Goal: Task Accomplishment & Management: Complete application form

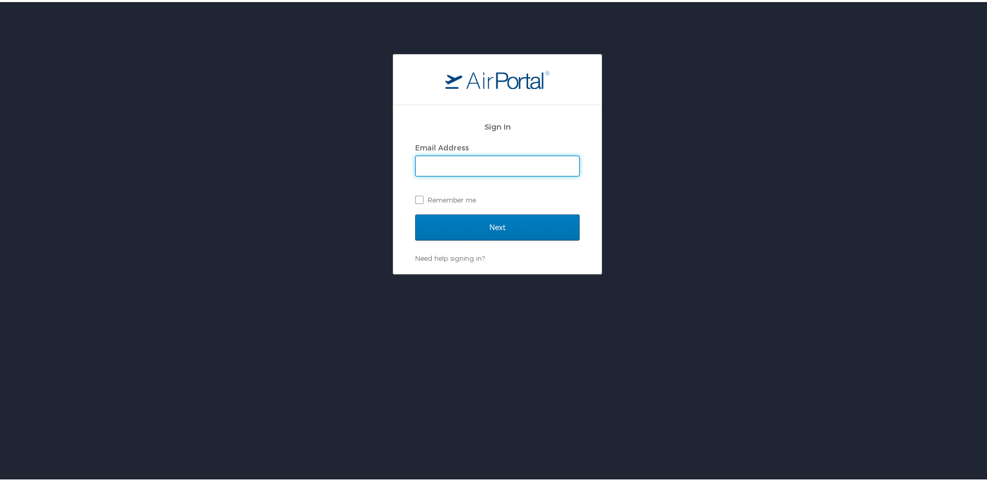
click at [430, 166] on input "Email Address" at bounding box center [497, 164] width 163 height 20
type input "[PERSON_NAME][EMAIL_ADDRESS][PERSON_NAME][DOMAIN_NAME]"
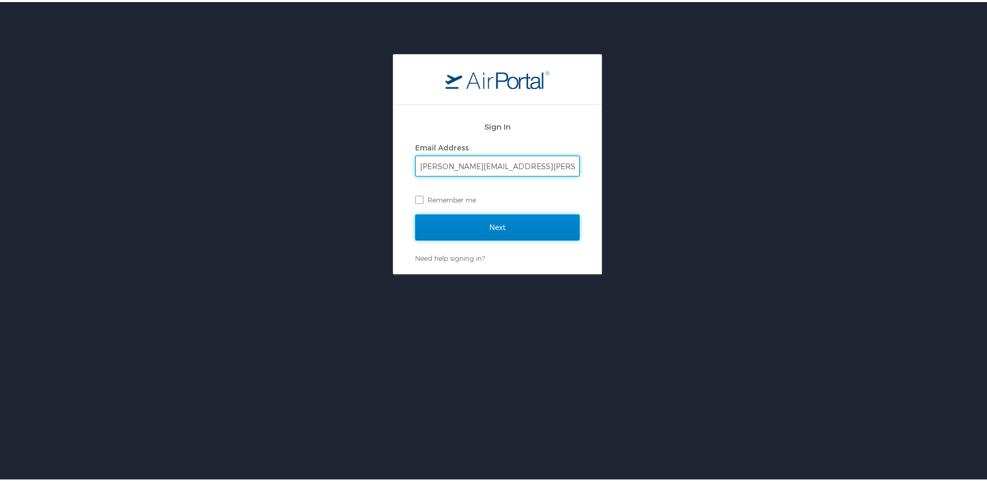
click at [446, 226] on input "Next" at bounding box center [497, 225] width 164 height 26
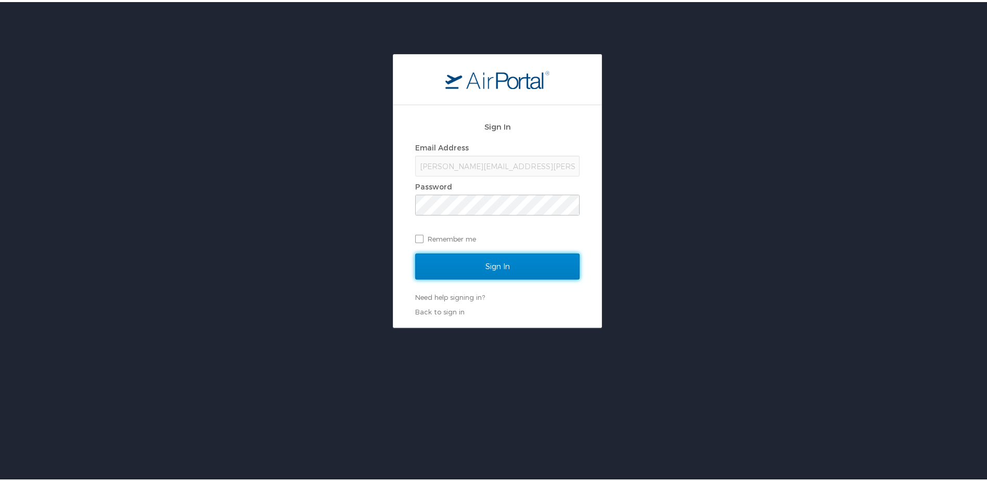
click at [475, 267] on input "Sign In" at bounding box center [497, 264] width 164 height 26
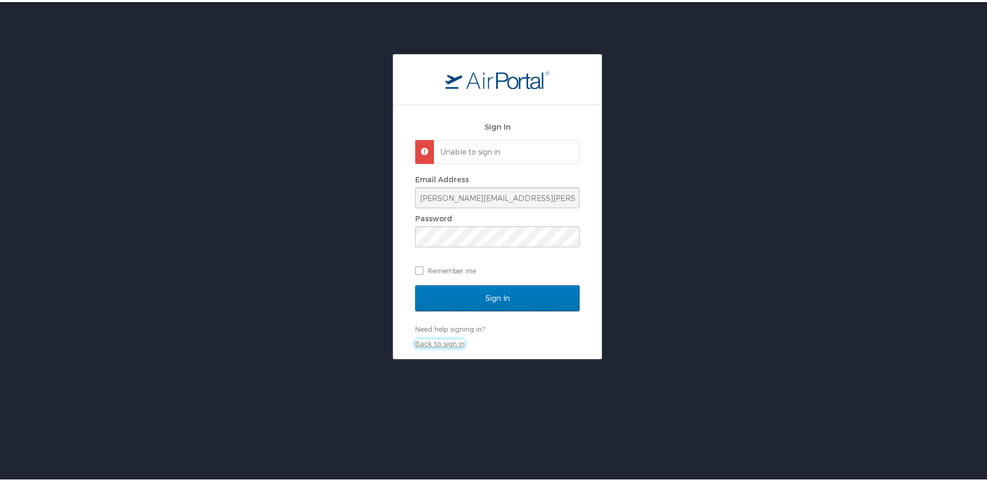
click at [438, 341] on link "Back to sign in" at bounding box center [439, 341] width 49 height 8
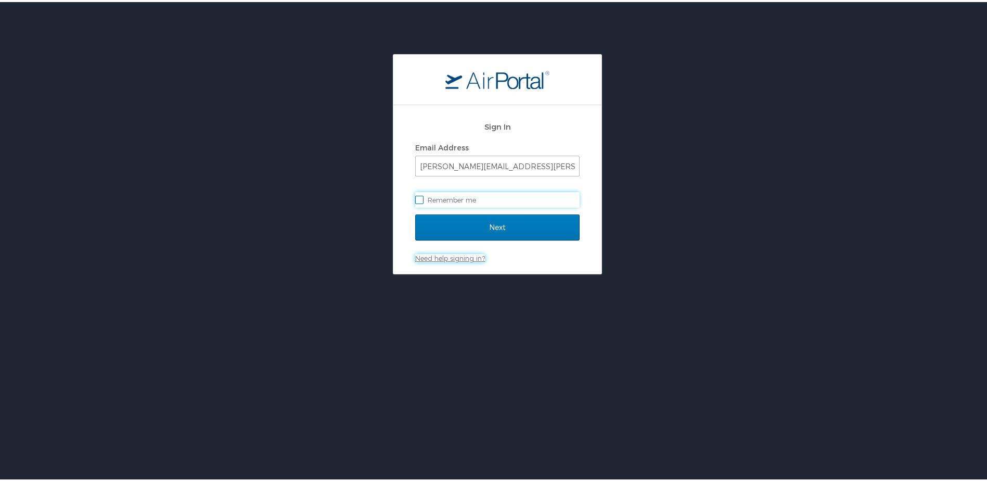
click at [447, 256] on link "Need help signing in?" at bounding box center [450, 256] width 70 height 8
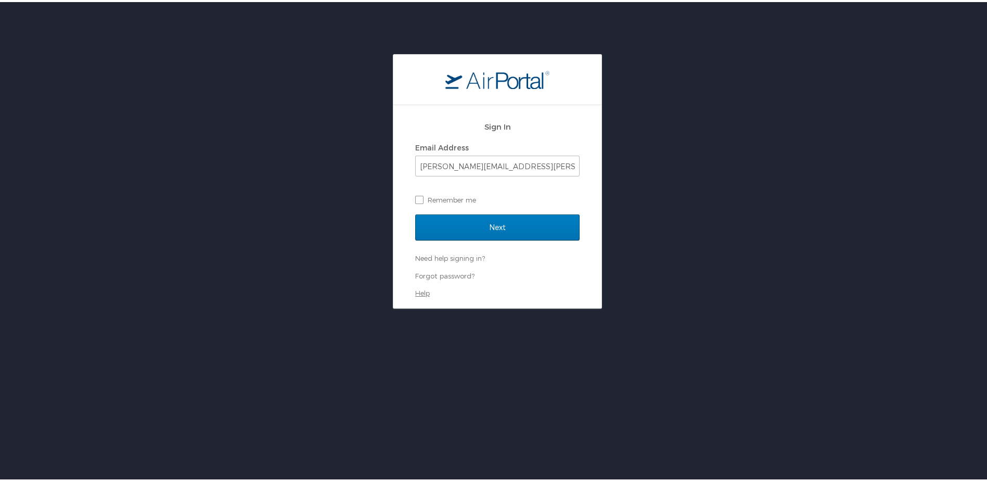
click at [416, 287] on link "Help" at bounding box center [422, 291] width 15 height 8
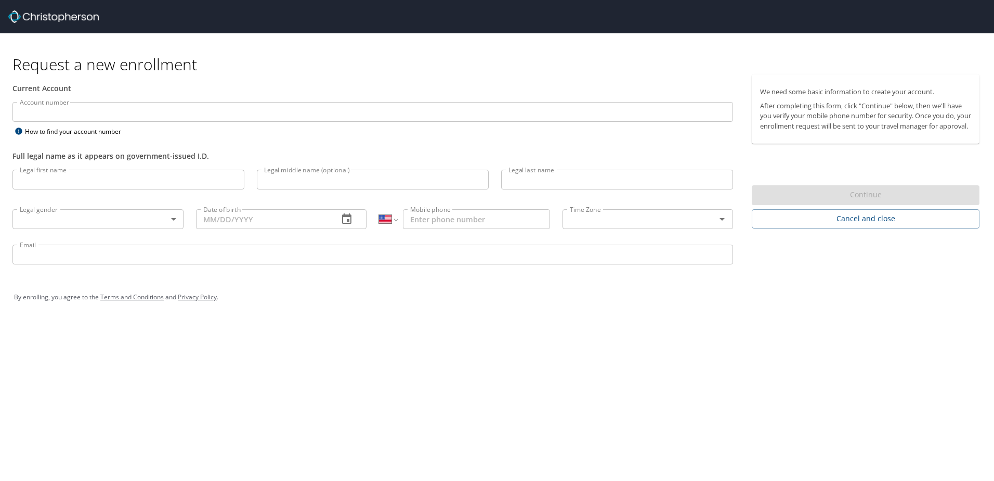
select select "US"
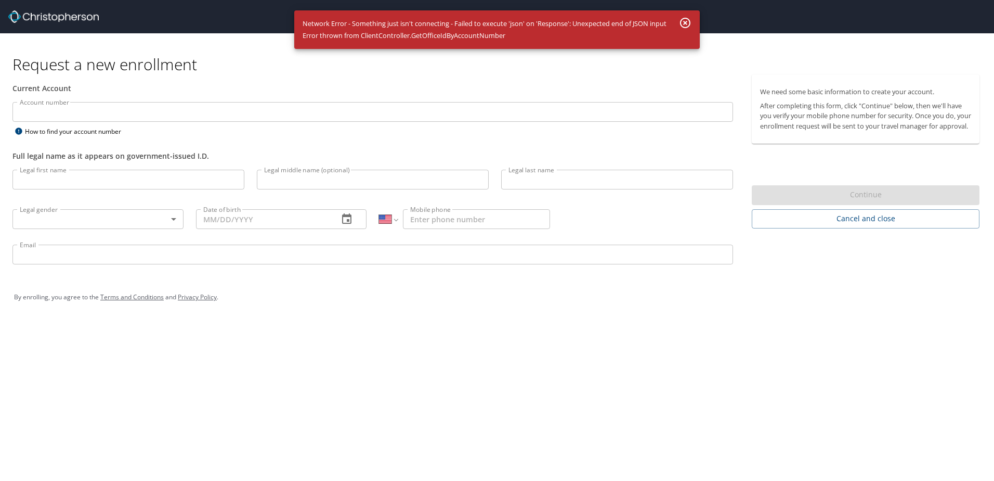
click at [686, 21] on icon "button" at bounding box center [685, 23] width 12 height 12
select select "US"
click at [686, 22] on icon "button" at bounding box center [685, 23] width 10 height 10
